Goal: Find specific page/section: Find specific page/section

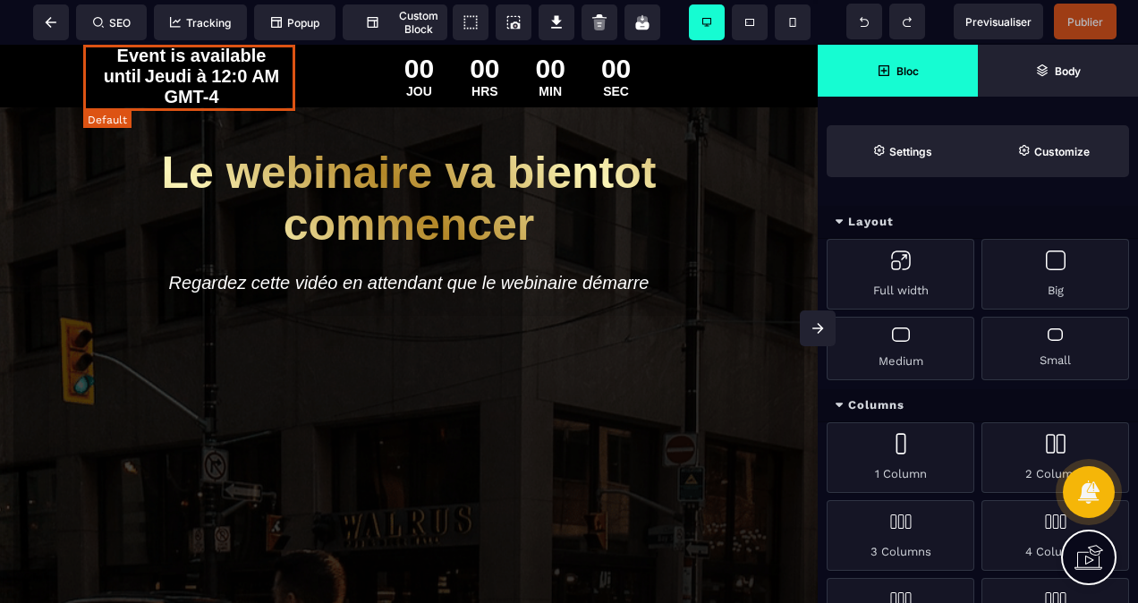
click at [173, 75] on span "Jeudi à 12:0 AM GMT-4" at bounding box center [212, 86] width 134 height 40
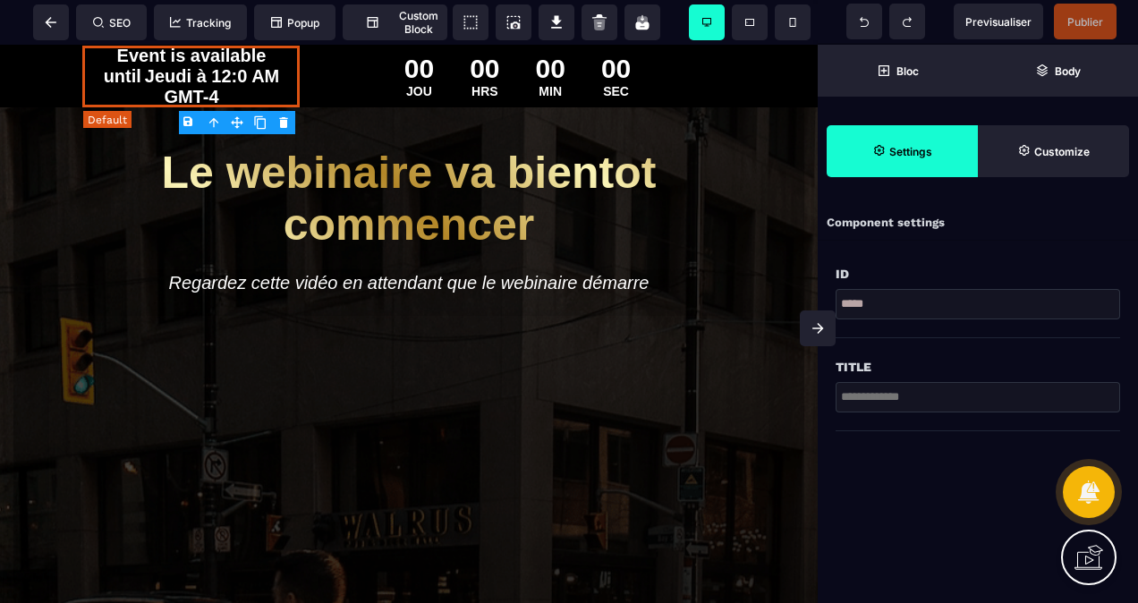
click at [197, 72] on span "Jeudi à 12:0 AM GMT-4" at bounding box center [212, 86] width 134 height 40
click at [212, 91] on span "Jeudi à 12:0 AM GMT-4" at bounding box center [212, 86] width 134 height 40
click at [212, 90] on span "Jeudi à 12:0 AM GMT-4" at bounding box center [212, 86] width 134 height 40
click at [218, 91] on div "Event is available until Jeudi à 12:0 AM GMT-4" at bounding box center [190, 77] width 217 height 62
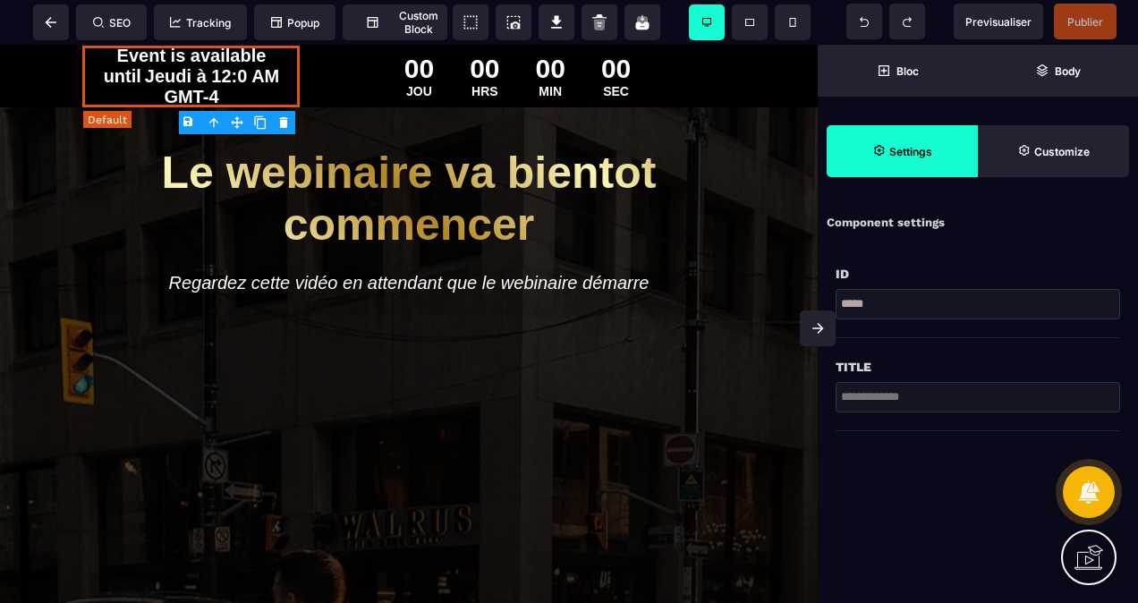
click at [218, 91] on div "Event is available until Jeudi à 12:0 AM GMT-4" at bounding box center [190, 77] width 217 height 62
click at [1083, 554] on icon at bounding box center [1089, 557] width 29 height 29
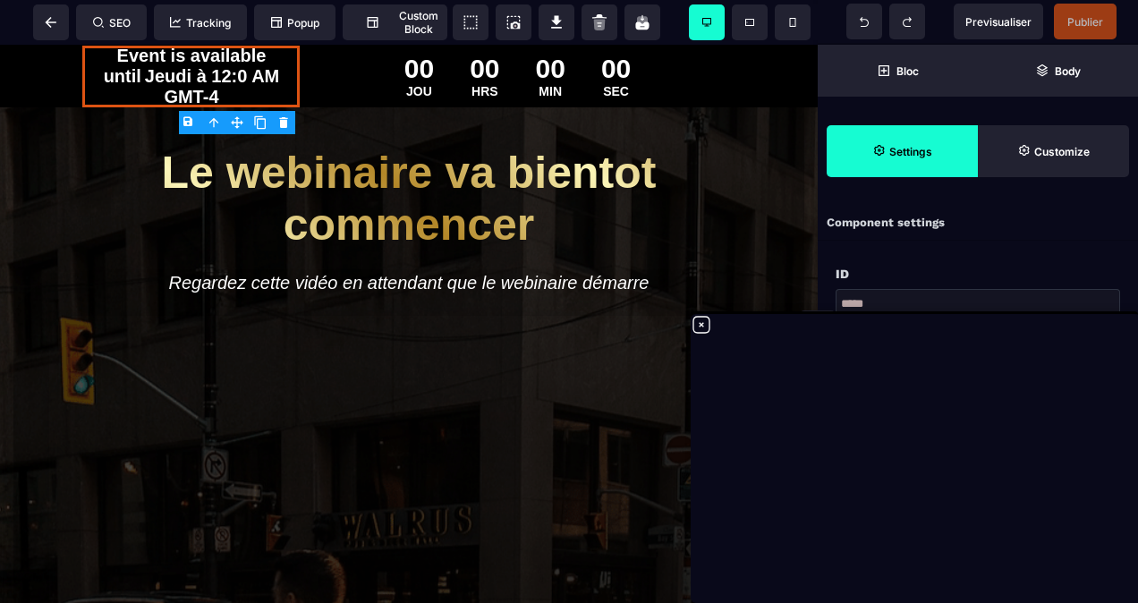
drag, startPoint x: 698, startPoint y: 319, endPoint x: 695, endPoint y: 277, distance: 41.3
click at [698, 319] on icon at bounding box center [701, 324] width 21 height 21
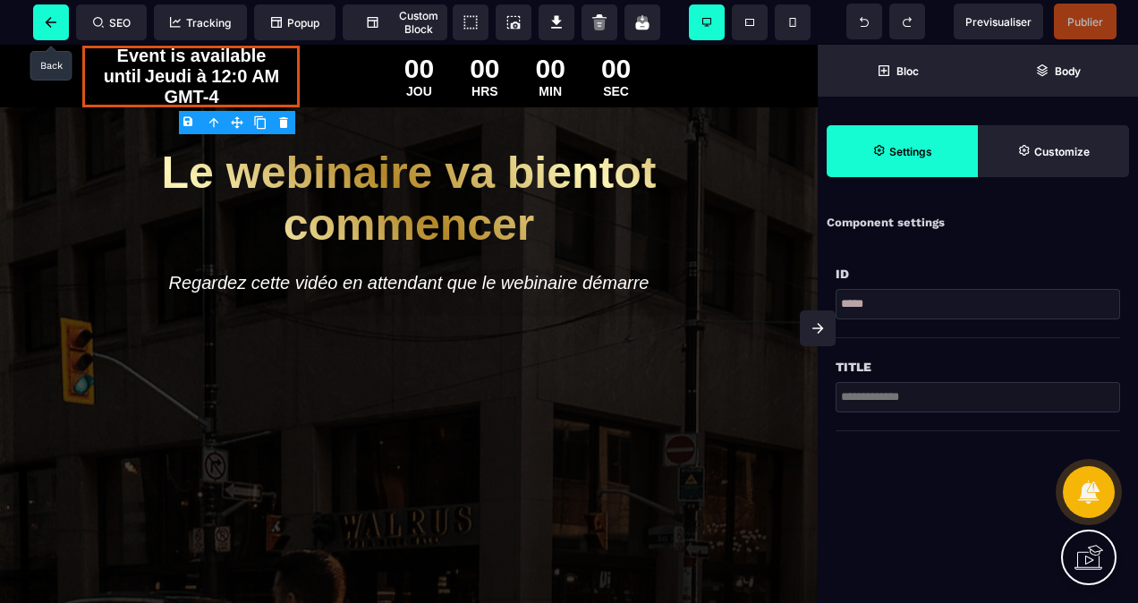
click at [51, 20] on icon at bounding box center [51, 22] width 18 height 11
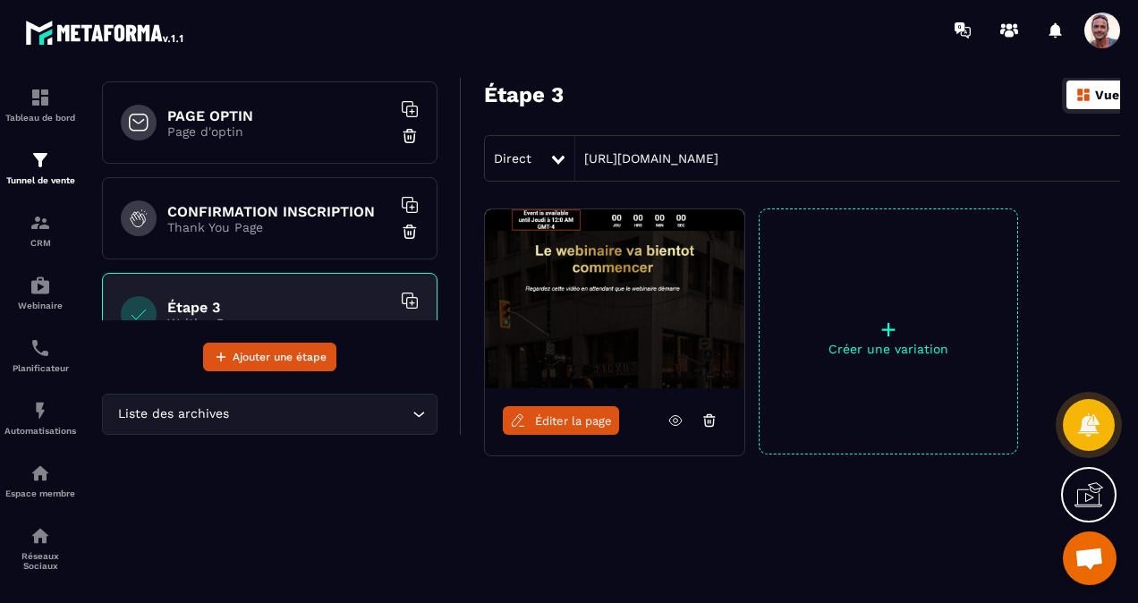
scroll to position [112, 0]
click at [182, 219] on p "Thank You Page" at bounding box center [279, 226] width 224 height 14
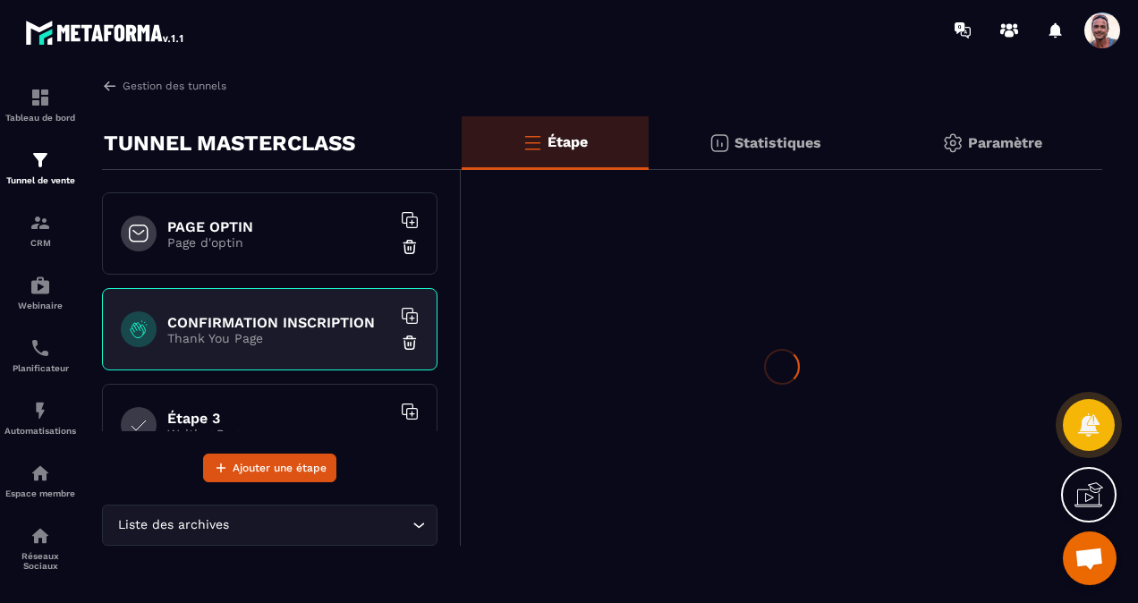
scroll to position [0, 0]
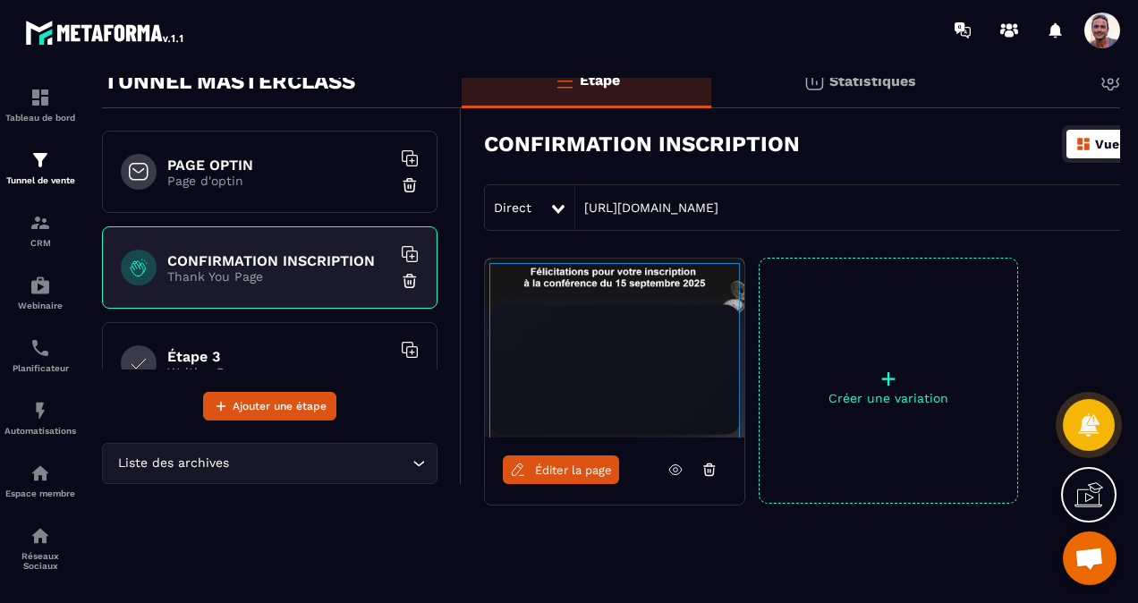
scroll to position [89, 0]
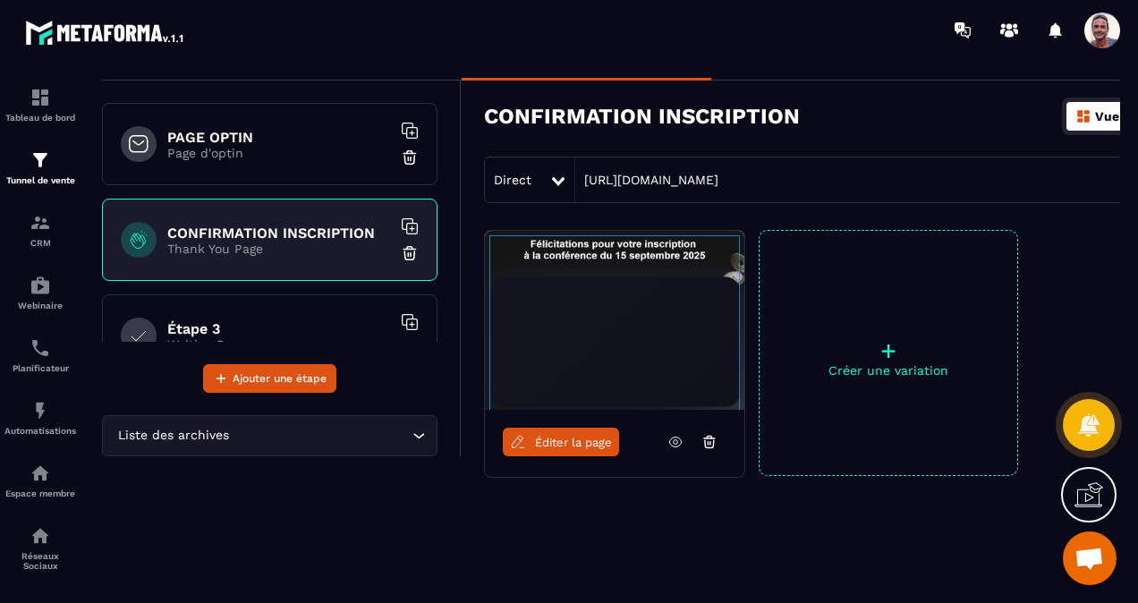
click at [569, 437] on span "Éditer la page" at bounding box center [573, 442] width 77 height 13
